Goal: Task Accomplishment & Management: Manage account settings

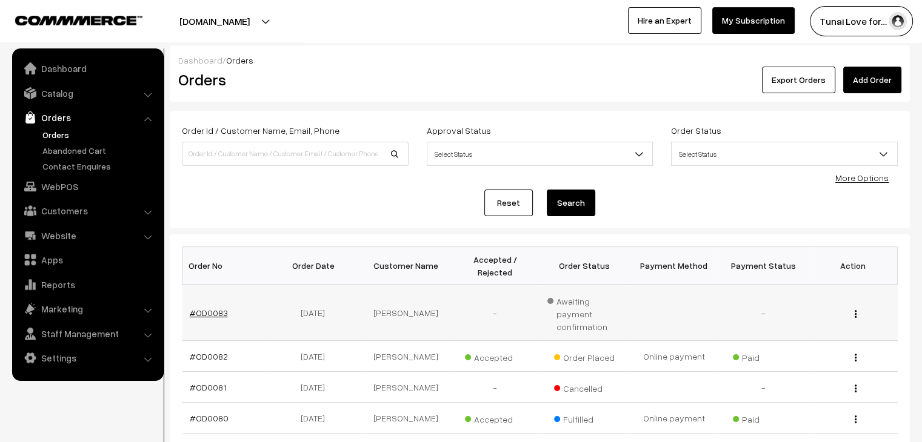
click at [209, 308] on link "#OD0083" at bounding box center [209, 313] width 38 height 10
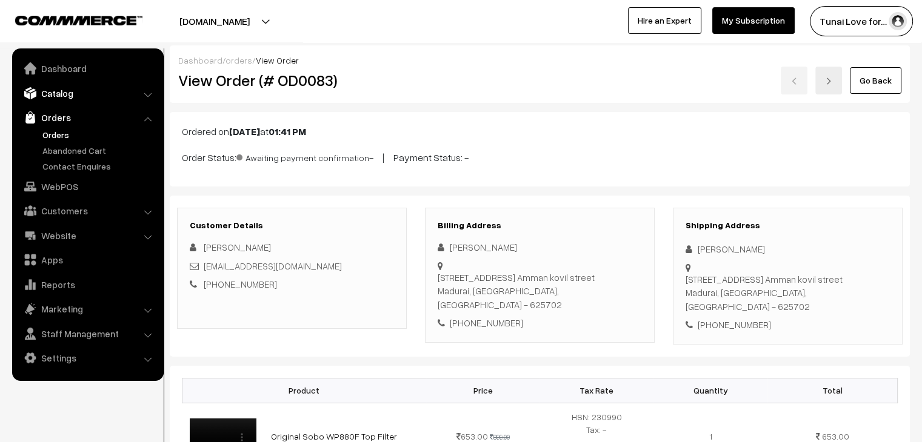
click at [61, 92] on link "Catalog" at bounding box center [87, 93] width 144 height 22
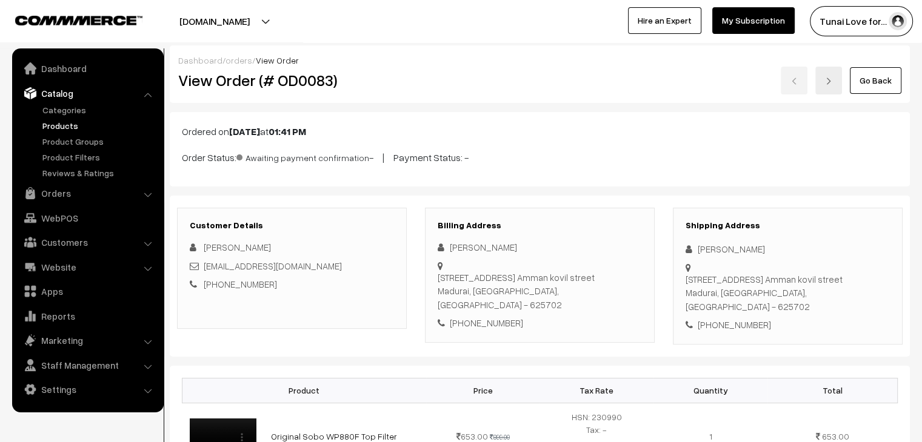
click at [67, 122] on link "Products" at bounding box center [99, 125] width 120 height 13
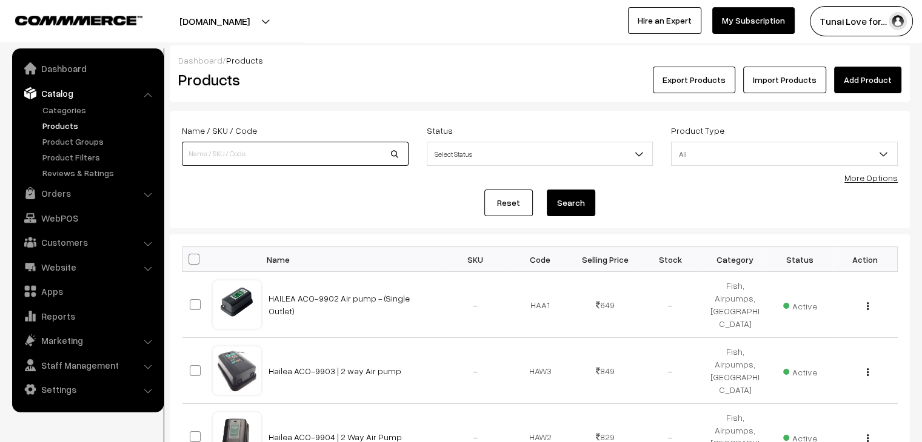
click at [275, 158] on input at bounding box center [295, 154] width 227 height 24
click at [393, 153] on input "c1300" at bounding box center [295, 154] width 227 height 24
click at [399, 153] on input "c1300" at bounding box center [295, 154] width 227 height 24
click at [286, 186] on form "Name / SKU / Code c1300 Status Select Status Active Inactive Select Status Prod…" at bounding box center [540, 170] width 740 height 118
drag, startPoint x: 215, startPoint y: 154, endPoint x: 172, endPoint y: 151, distance: 43.1
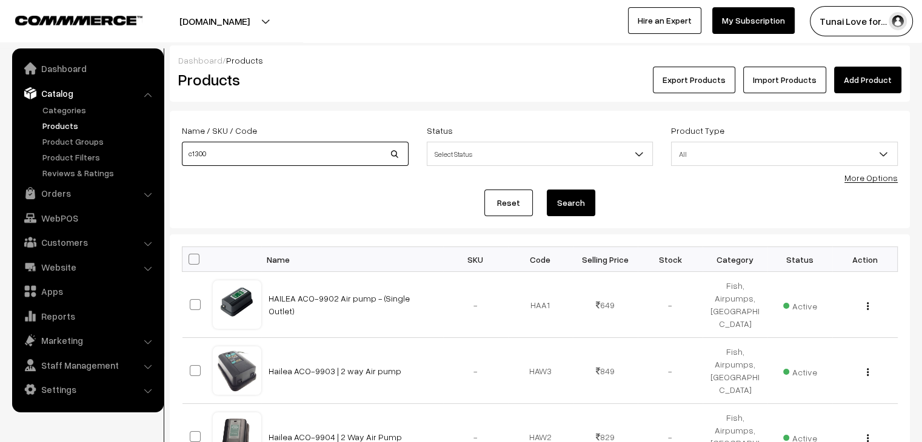
click at [172, 151] on form "Name / SKU / Code c1300 Status Select Status Active Inactive Select Status Prod…" at bounding box center [540, 170] width 740 height 118
paste input "Dophin C"
type input "Dophin C1300"
click at [547, 190] on button "Search" at bounding box center [571, 203] width 48 height 27
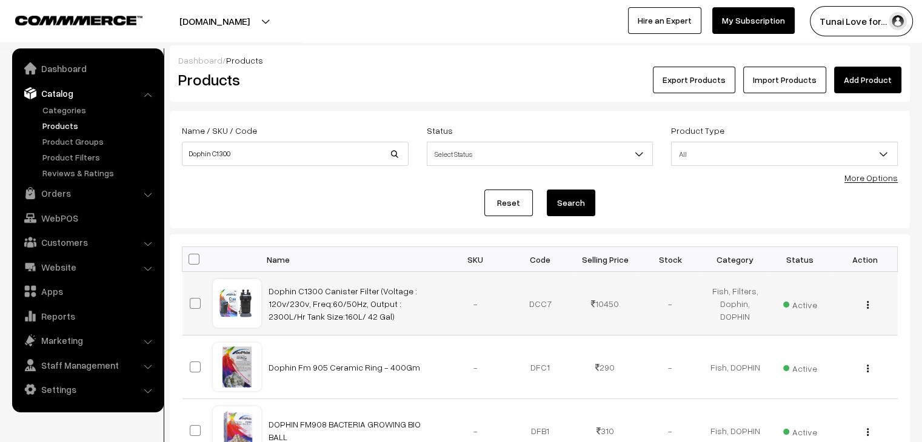
click at [870, 306] on div "View Edit Delete" at bounding box center [864, 304] width 50 height 13
click at [865, 306] on div "View Edit Delete" at bounding box center [864, 304] width 50 height 13
click at [868, 303] on img "button" at bounding box center [868, 305] width 2 height 8
click at [798, 346] on link "Edit" at bounding box center [813, 349] width 103 height 27
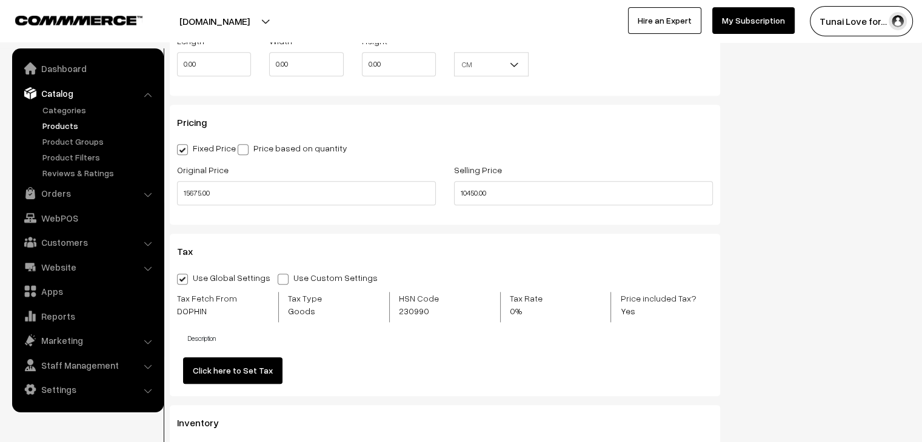
scroll to position [1174, 0]
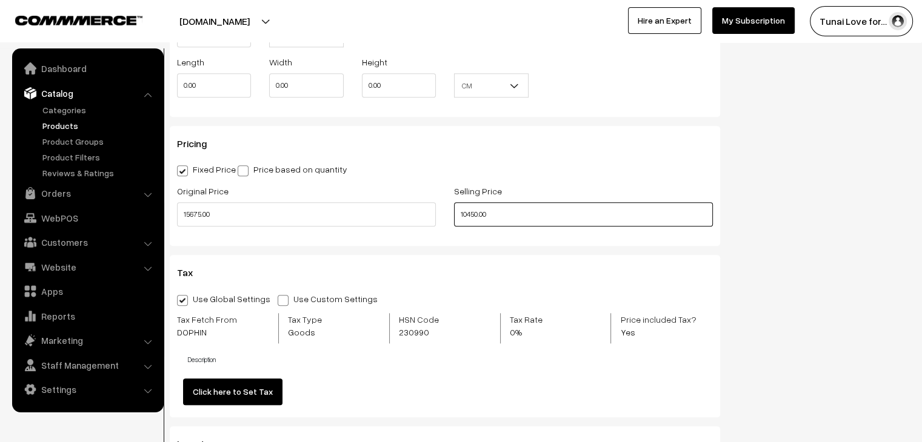
drag, startPoint x: 495, startPoint y: 216, endPoint x: 446, endPoint y: 214, distance: 48.5
click at [446, 214] on div "Selling Price 10450.00" at bounding box center [583, 209] width 277 height 50
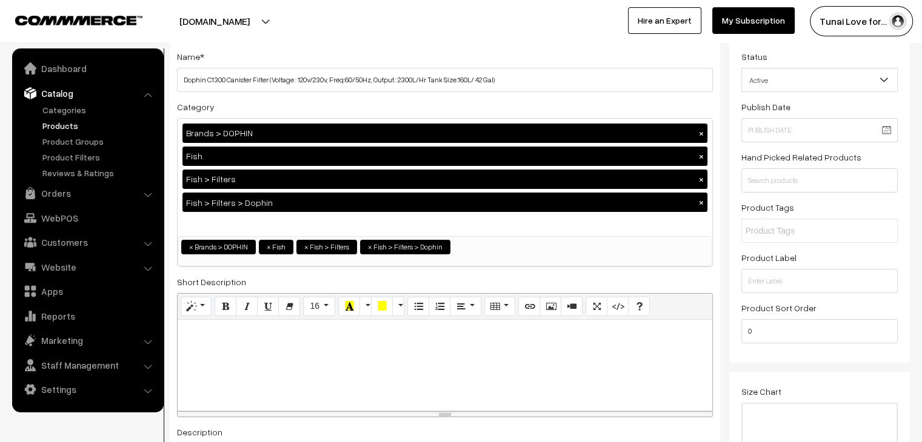
scroll to position [0, 0]
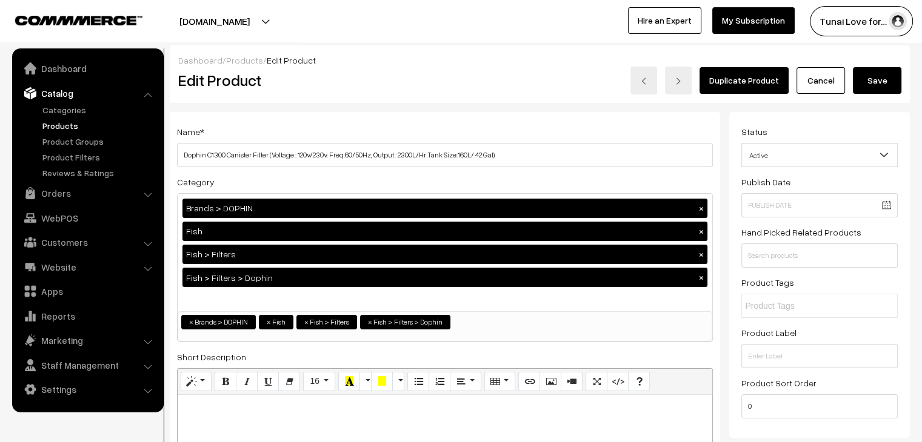
type input "9750.00"
click at [885, 82] on button "Save" at bounding box center [877, 80] width 48 height 27
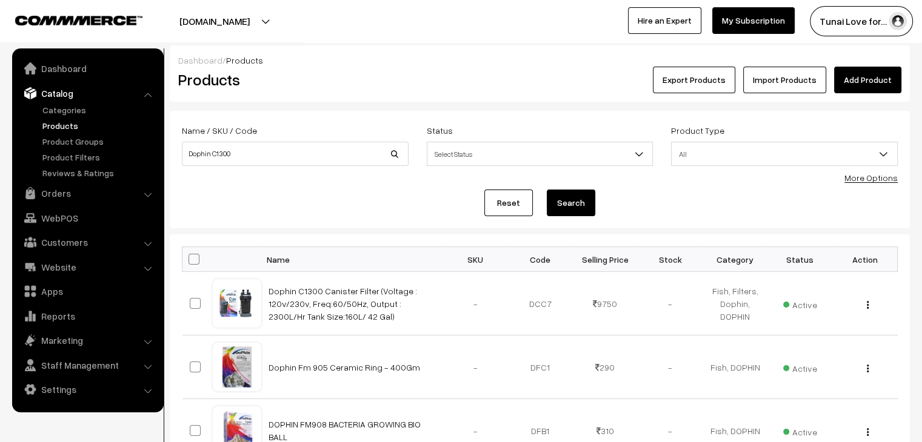
click at [446, 48] on div "Dashboard / Products Products Export Products Import Products Add Product" at bounding box center [540, 73] width 740 height 56
click at [334, 306] on link "Dophin C1300 Canister Filter (Voltage : 120v/230v, Freq:60/50Hz, Output : 2300L…" at bounding box center [342, 304] width 148 height 36
